Goal: Task Accomplishment & Management: Manage account settings

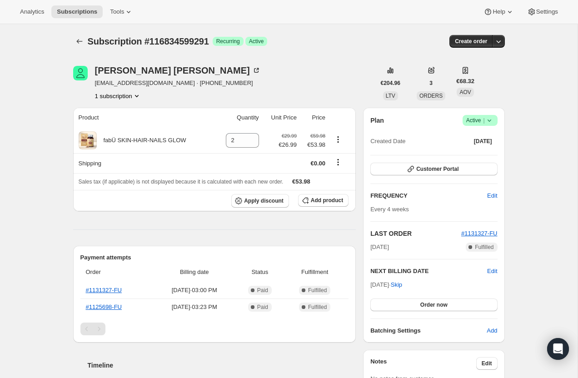
click at [489, 118] on icon at bounding box center [489, 120] width 9 height 9
click at [485, 155] on span "Cancel subscription" at bounding box center [477, 153] width 51 height 7
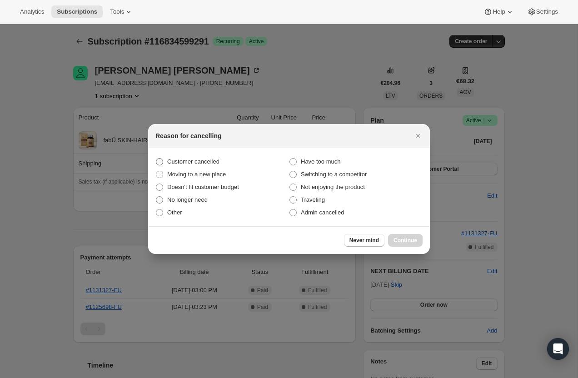
click at [210, 159] on span "Customer cancelled" at bounding box center [193, 161] width 52 height 7
click at [156, 159] on input "Customer cancelled" at bounding box center [156, 158] width 0 height 0
radio input "true"
click at [414, 235] on button "Continue" at bounding box center [405, 240] width 35 height 13
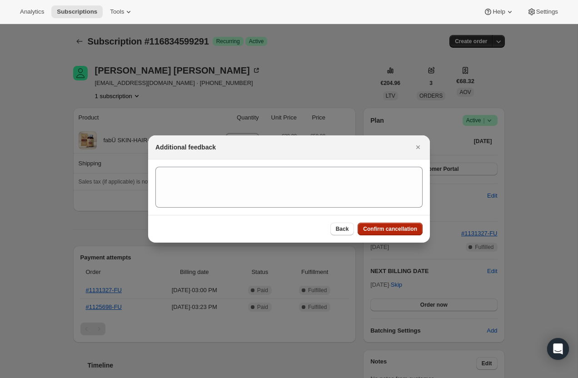
click at [409, 230] on span "Confirm cancellation" at bounding box center [390, 228] width 54 height 7
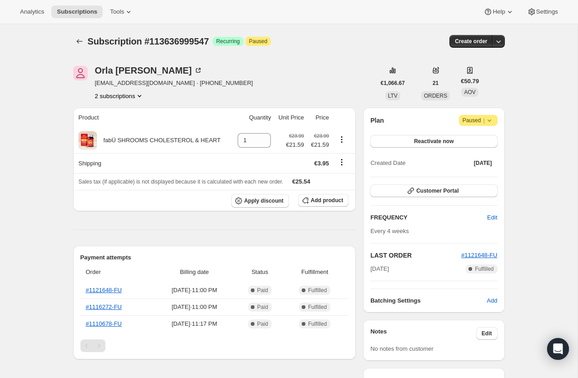
click at [134, 96] on button "2 subscriptions" at bounding box center [120, 95] width 50 height 9
click at [111, 126] on span "15152677188" at bounding box center [103, 128] width 36 height 7
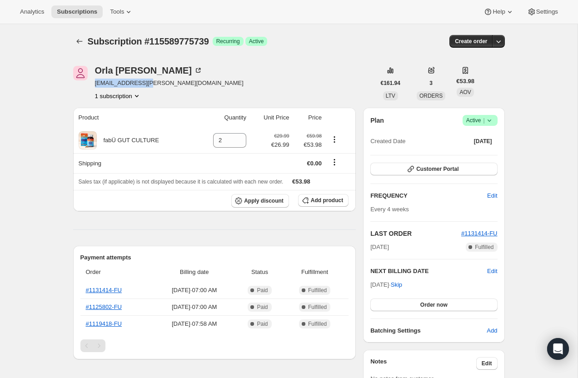
drag, startPoint x: 147, startPoint y: 84, endPoint x: 93, endPoint y: 85, distance: 53.6
click at [93, 85] on div "[PERSON_NAME] [EMAIL_ADDRESS][PERSON_NAME][DOMAIN_NAME] 1 subscription" at bounding box center [224, 83] width 302 height 35
copy span "[EMAIL_ADDRESS][PERSON_NAME][DOMAIN_NAME]"
click at [458, 172] on span "Customer Portal" at bounding box center [437, 168] width 42 height 7
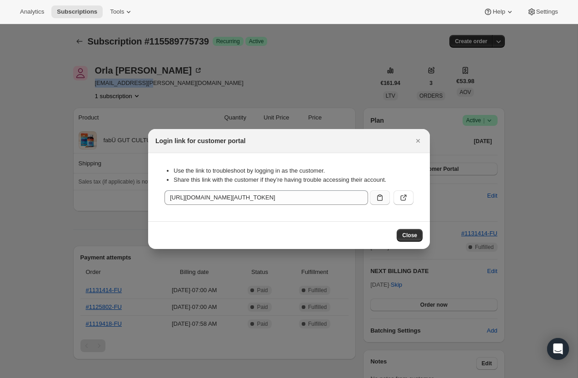
click at [379, 200] on icon ":r2c:" at bounding box center [379, 197] width 9 height 9
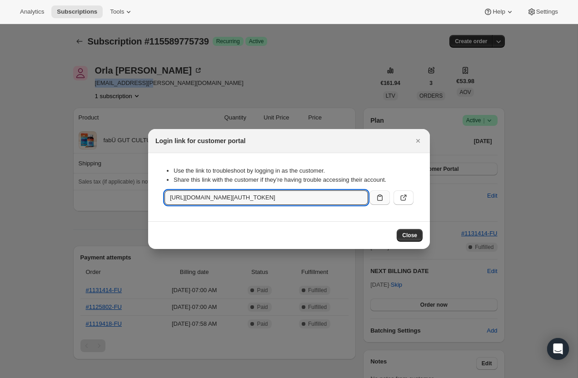
copy span "[EMAIL_ADDRESS][PERSON_NAME][DOMAIN_NAME]"
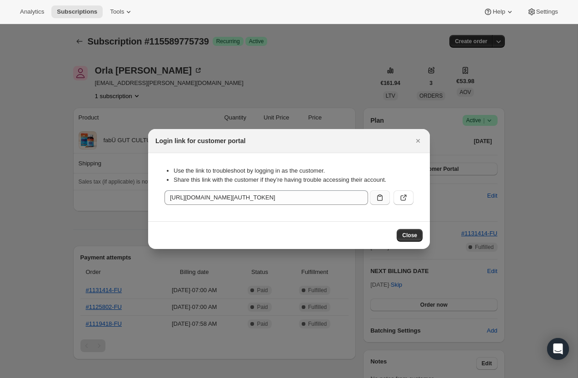
click at [382, 202] on button ":r2c:" at bounding box center [380, 197] width 20 height 15
click at [410, 233] on span "Close" at bounding box center [409, 235] width 15 height 7
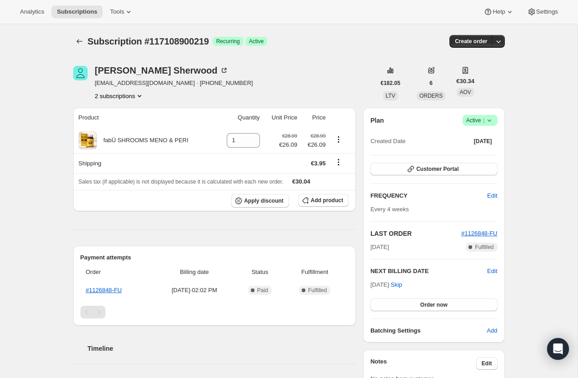
click at [128, 100] on button "2 subscriptions" at bounding box center [120, 95] width 50 height 9
click at [126, 110] on span "112851845499" at bounding box center [106, 113] width 40 height 7
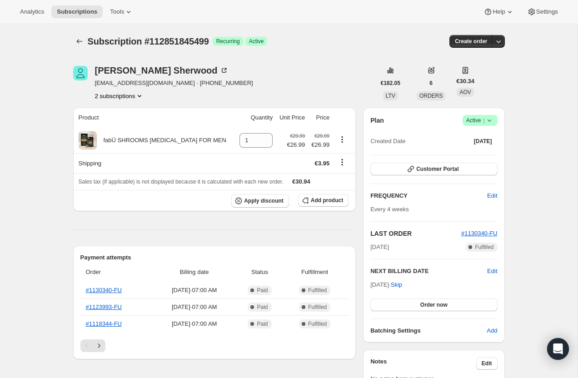
click at [105, 105] on div "[PERSON_NAME] [EMAIL_ADDRESS][DOMAIN_NAME] · [PHONE_NUMBER] 2 subscriptions €18…" at bounding box center [285, 374] width 439 height 646
click at [109, 98] on button "2 subscriptions" at bounding box center [120, 95] width 50 height 9
click at [114, 132] on span "117108900219" at bounding box center [118, 128] width 66 height 9
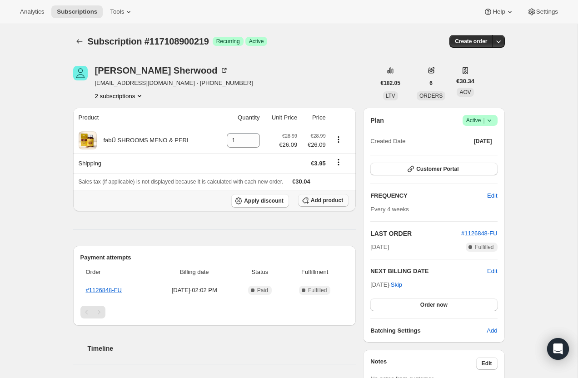
click at [329, 201] on span "Add product" at bounding box center [327, 200] width 32 height 7
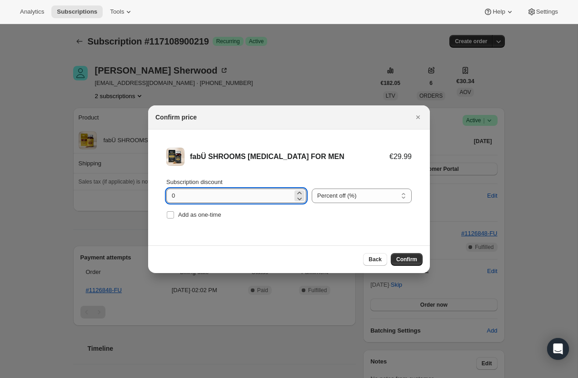
click at [221, 195] on input "0" at bounding box center [229, 196] width 126 height 15
type input "10"
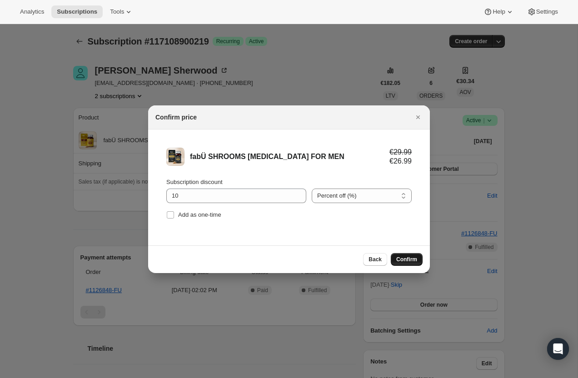
click at [400, 260] on span "Confirm" at bounding box center [406, 259] width 21 height 7
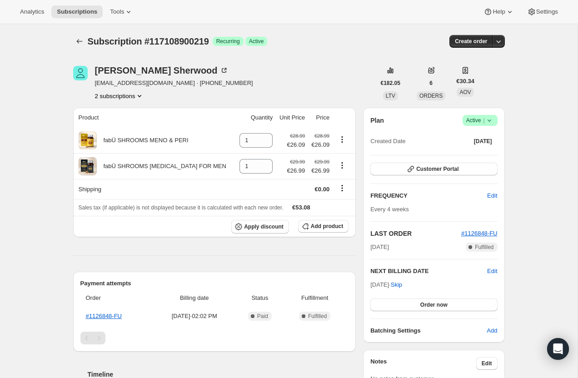
click at [121, 99] on button "2 subscriptions" at bounding box center [120, 95] width 50 height 9
click at [121, 112] on span "112851845499" at bounding box center [106, 113] width 40 height 7
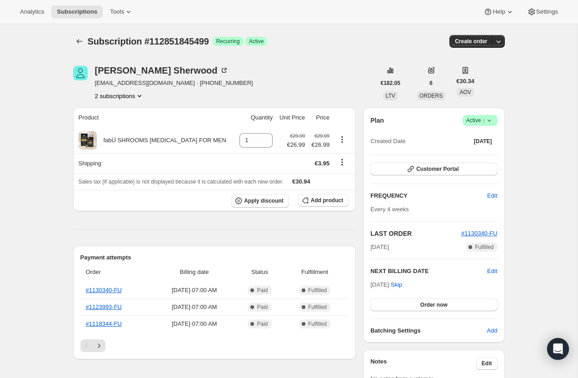
click at [492, 124] on icon at bounding box center [489, 120] width 9 height 9
click at [494, 152] on span "Cancel subscription" at bounding box center [477, 153] width 51 height 7
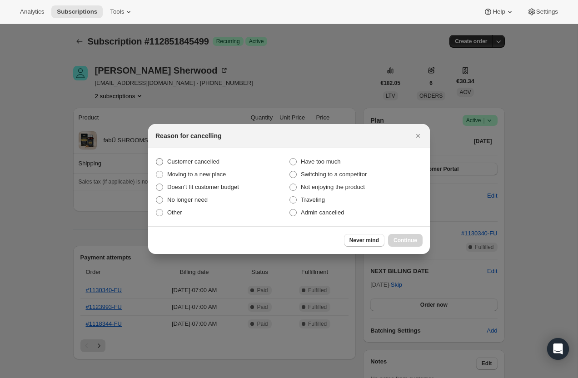
click at [172, 163] on span "Customer cancelled" at bounding box center [193, 161] width 52 height 7
click at [156, 159] on input "Customer cancelled" at bounding box center [156, 158] width 0 height 0
radio input "true"
click at [412, 238] on span "Continue" at bounding box center [406, 240] width 24 height 7
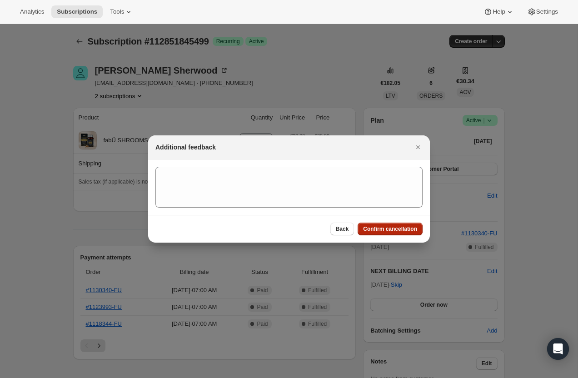
click at [394, 230] on span "Confirm cancellation" at bounding box center [390, 228] width 54 height 7
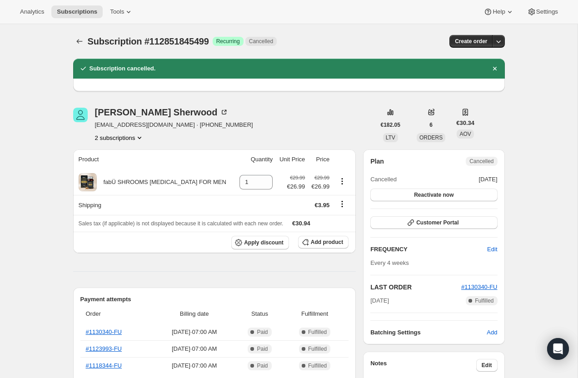
click at [119, 139] on button "2 subscriptions" at bounding box center [120, 137] width 50 height 9
click at [127, 173] on span "117108900219" at bounding box center [118, 170] width 66 height 9
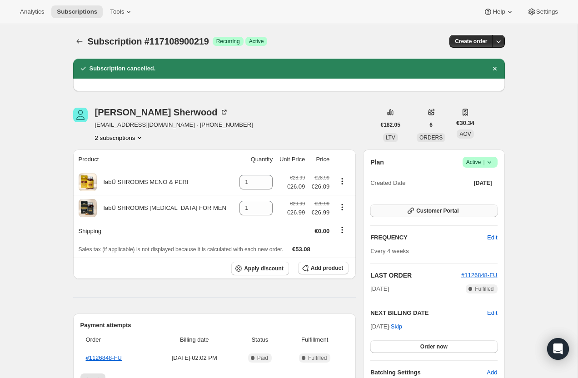
click at [428, 213] on span "Customer Portal" at bounding box center [437, 210] width 42 height 7
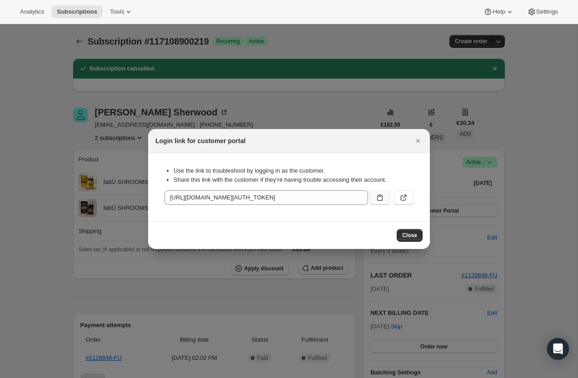
click at [378, 200] on icon ":rhq:" at bounding box center [379, 198] width 5 height 6
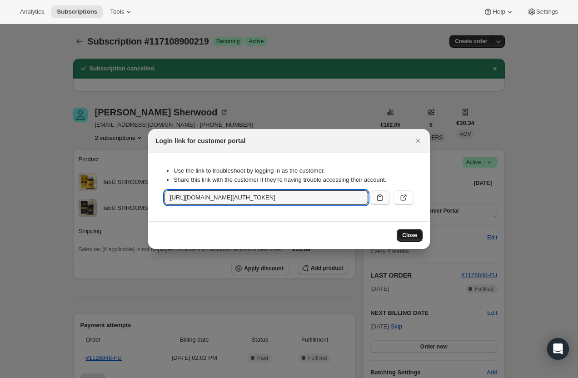
click at [418, 233] on button "Close" at bounding box center [410, 235] width 26 height 13
